Goal: Transaction & Acquisition: Purchase product/service

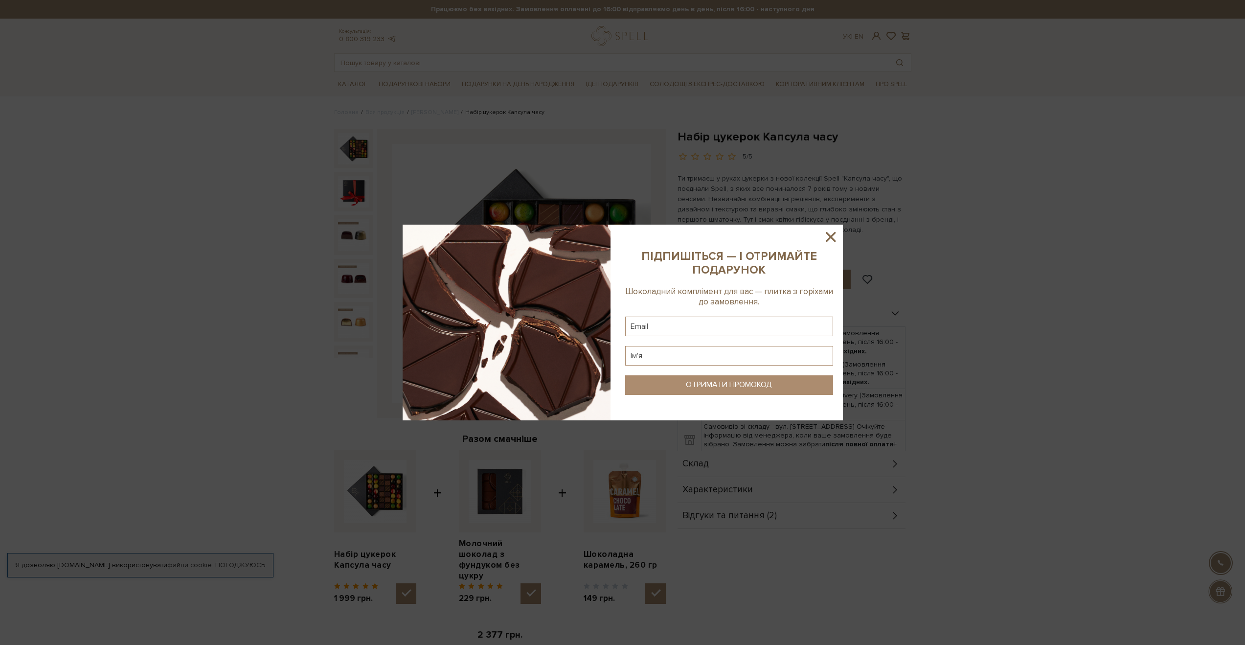
click at [831, 237] on icon at bounding box center [830, 236] width 17 height 17
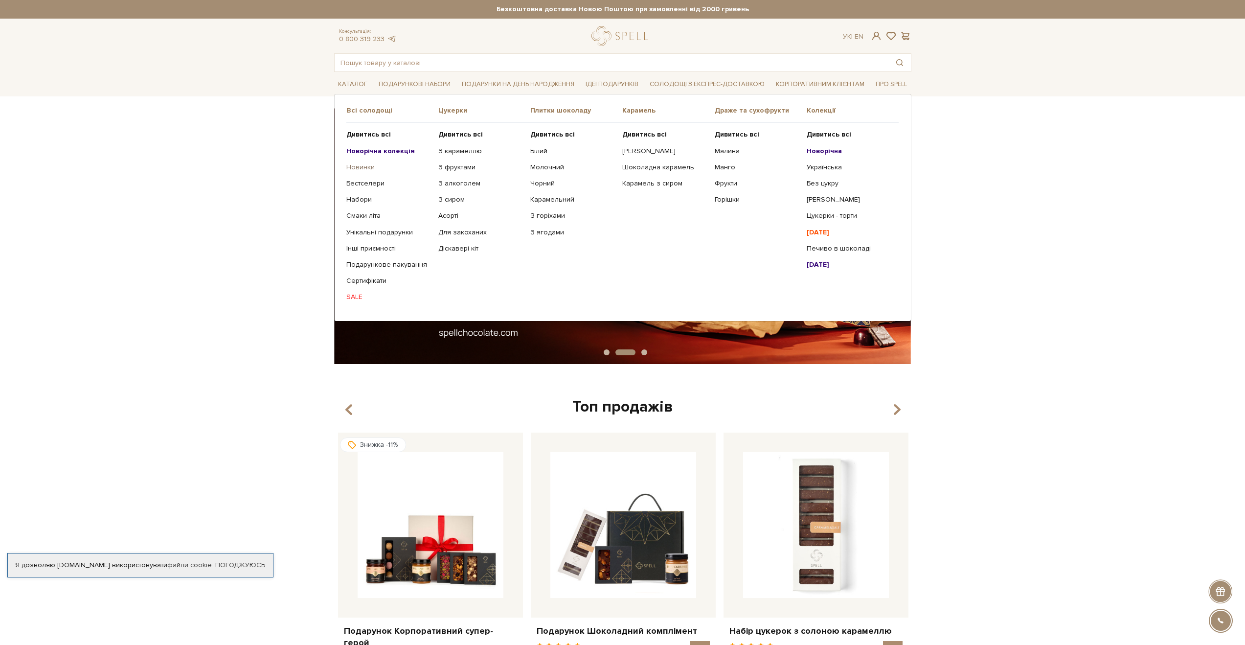
click at [365, 164] on link "Новинки" at bounding box center [388, 167] width 85 height 9
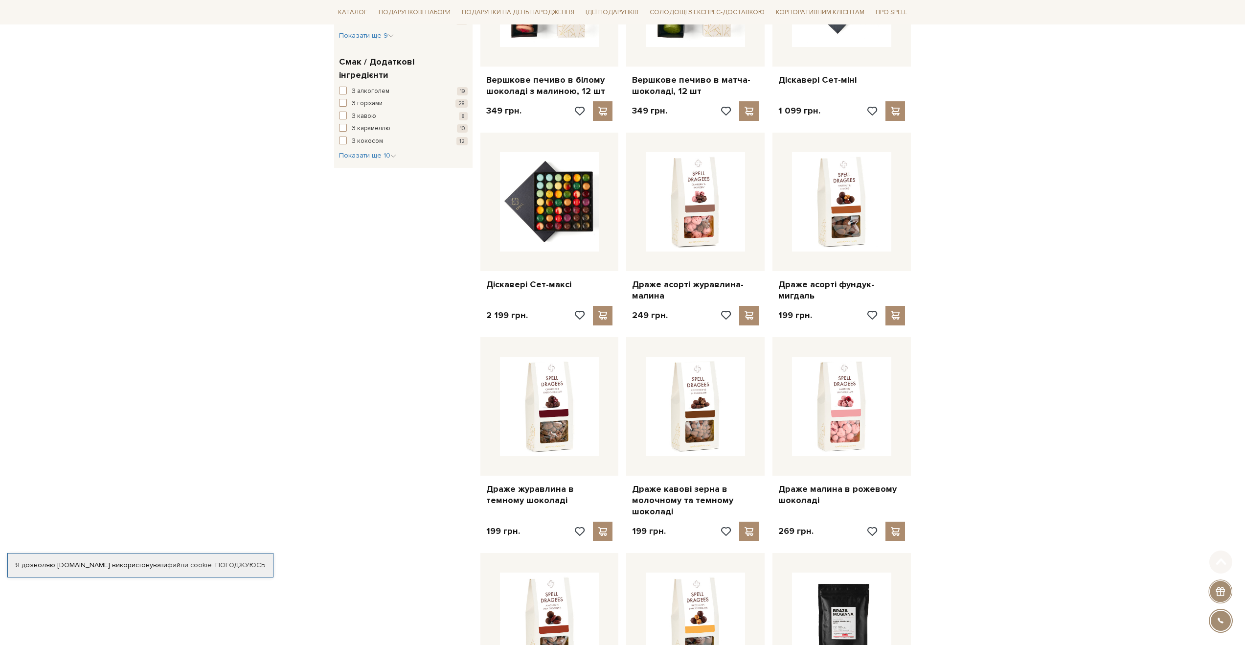
scroll to position [465, 0]
